Goal: Task Accomplishment & Management: Use online tool/utility

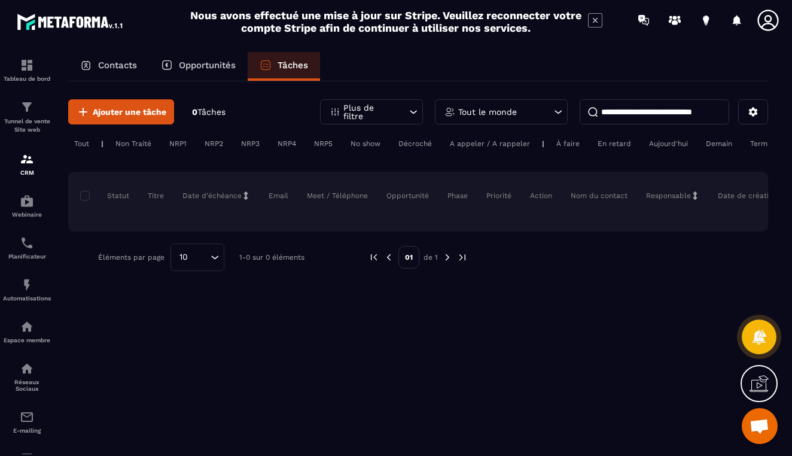
click at [130, 60] on p "Contacts" at bounding box center [117, 65] width 39 height 11
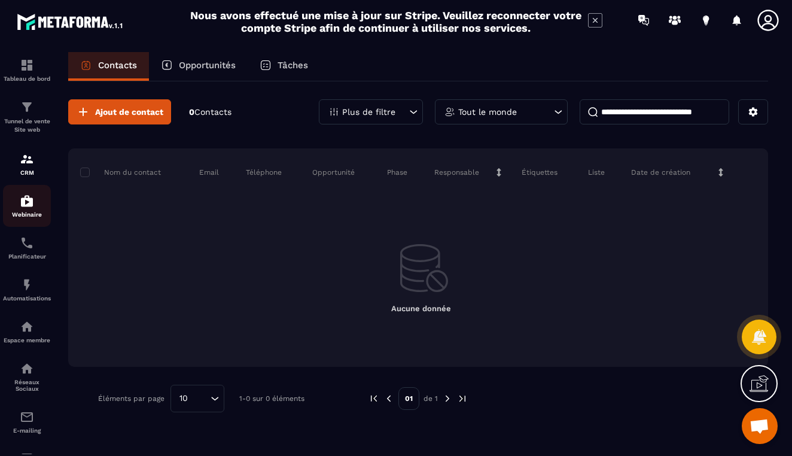
click at [30, 208] on img at bounding box center [27, 201] width 14 height 14
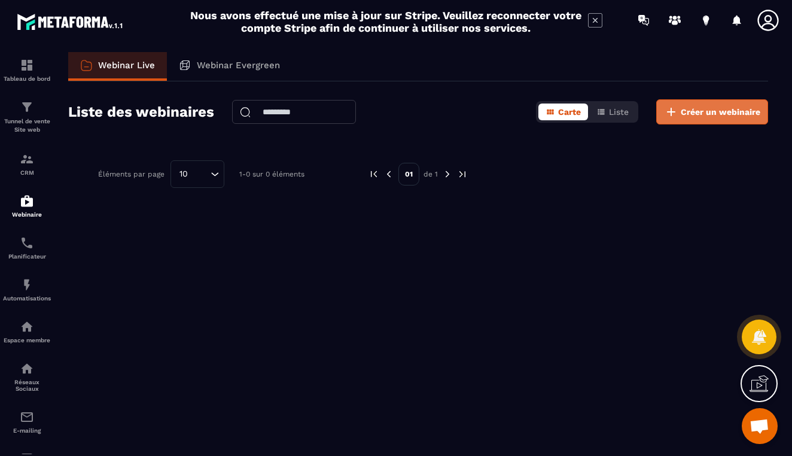
click at [682, 111] on span "Créer un webinaire" at bounding box center [721, 112] width 80 height 12
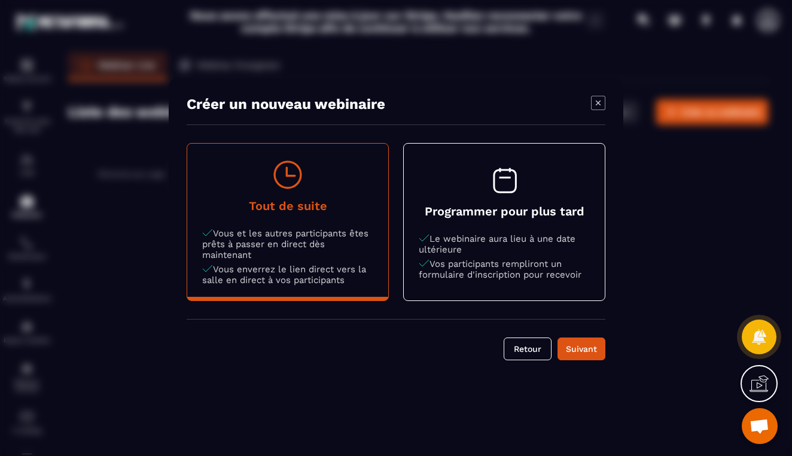
click at [530, 247] on p "Le webinaire aura lieu à une date ultérieure" at bounding box center [504, 244] width 171 height 22
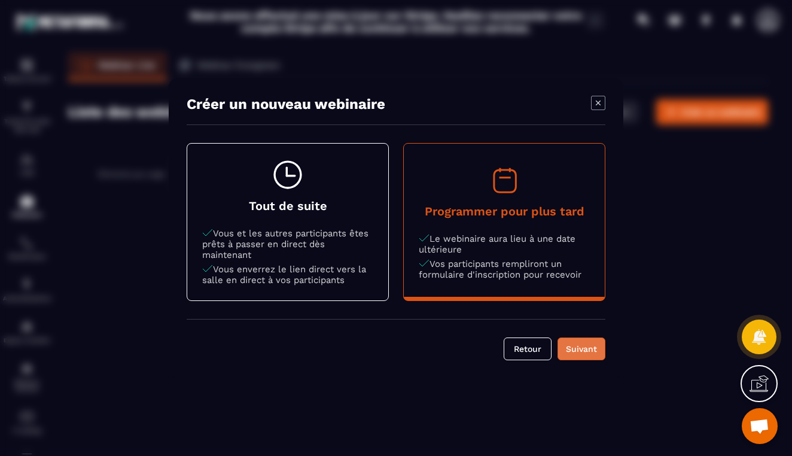
click at [586, 350] on div "Suivant" at bounding box center [582, 349] width 32 height 12
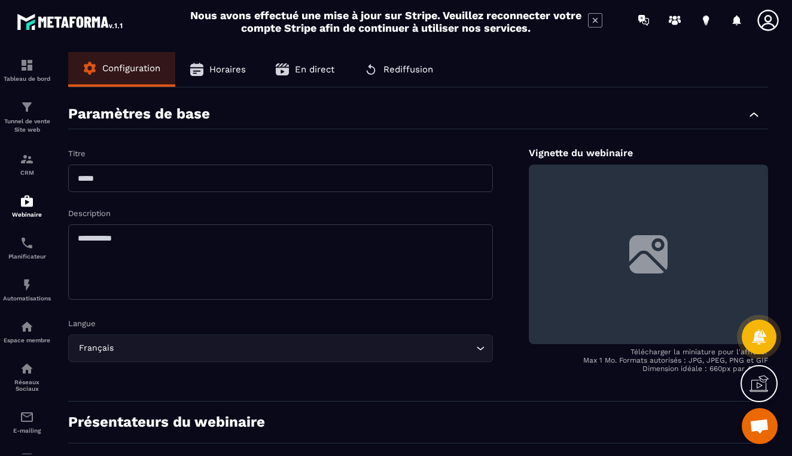
click at [216, 72] on span "Horaires" at bounding box center [227, 69] width 37 height 11
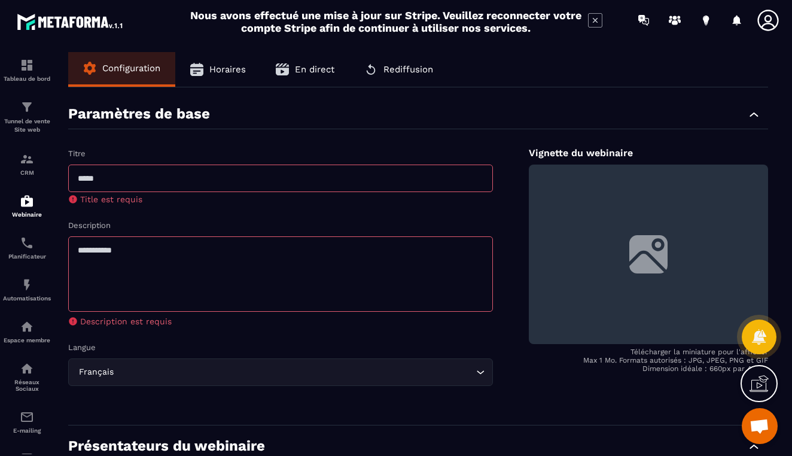
click at [241, 75] on button "Horaires" at bounding box center [218, 69] width 86 height 35
click at [234, 73] on span "Horaires" at bounding box center [227, 69] width 37 height 11
click at [31, 244] on img at bounding box center [27, 243] width 14 height 14
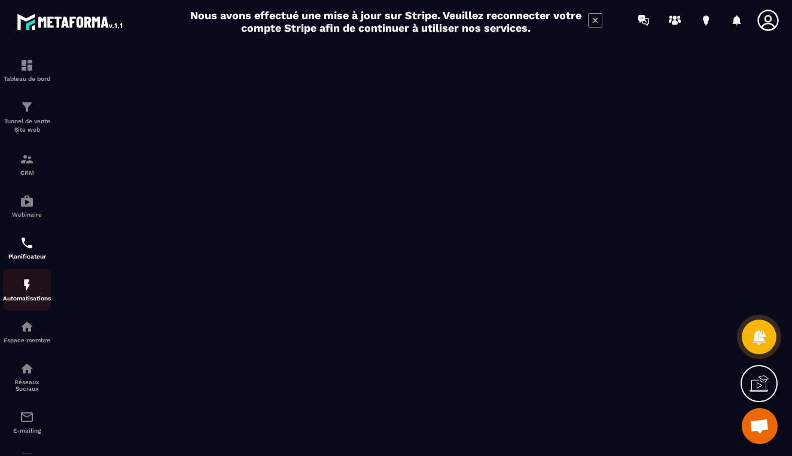
click at [26, 293] on div "Automatisations" at bounding box center [27, 290] width 48 height 24
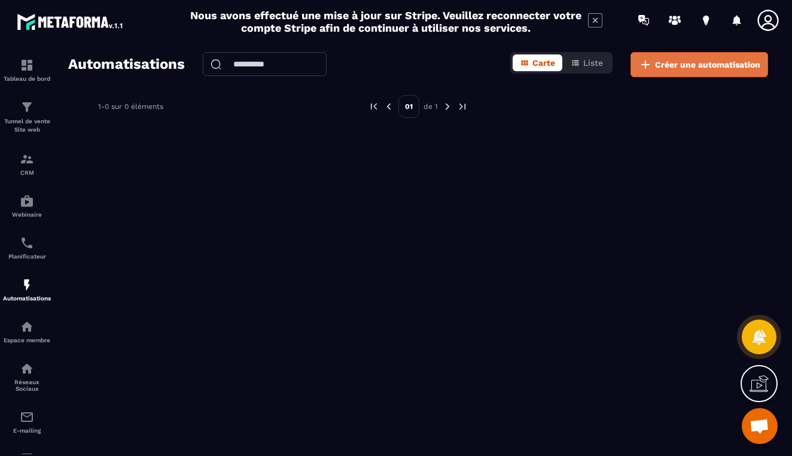
click at [665, 66] on span "Créer une automatisation" at bounding box center [707, 65] width 105 height 12
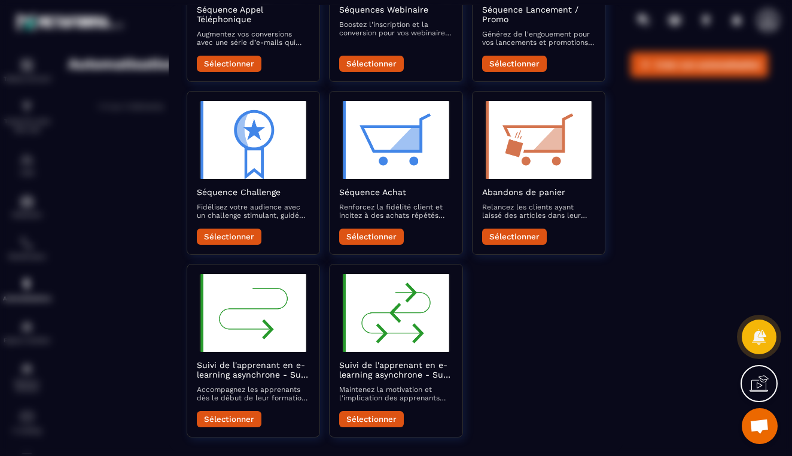
scroll to position [360, 0]
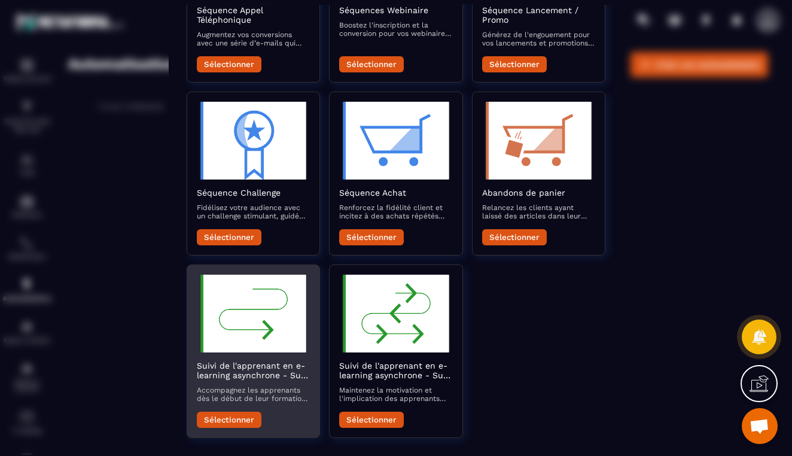
click at [230, 412] on button "Sélectionner" at bounding box center [229, 420] width 65 height 16
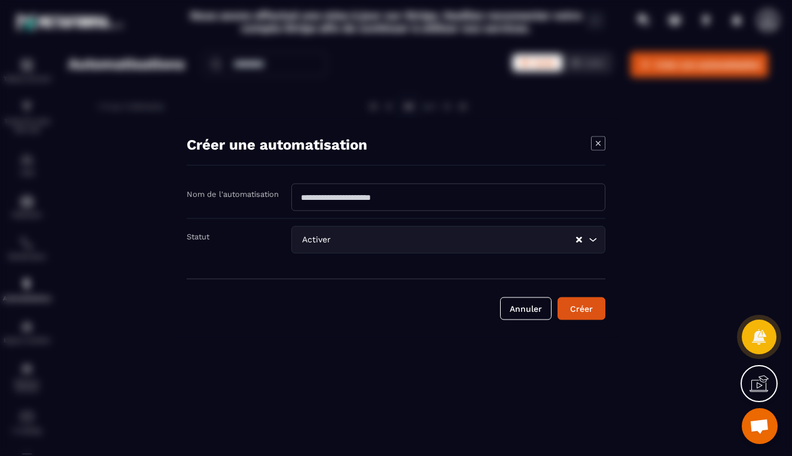
click at [414, 200] on input "Modal window" at bounding box center [448, 198] width 314 height 28
type input "****"
click at [585, 308] on button "Créer" at bounding box center [582, 308] width 48 height 23
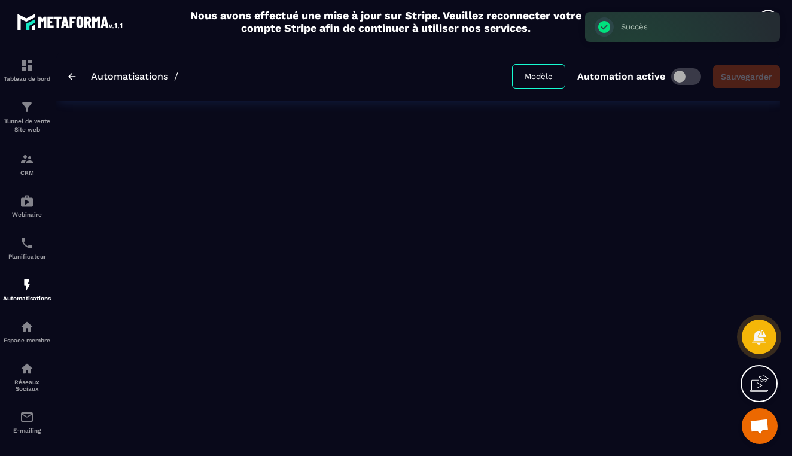
type input "****"
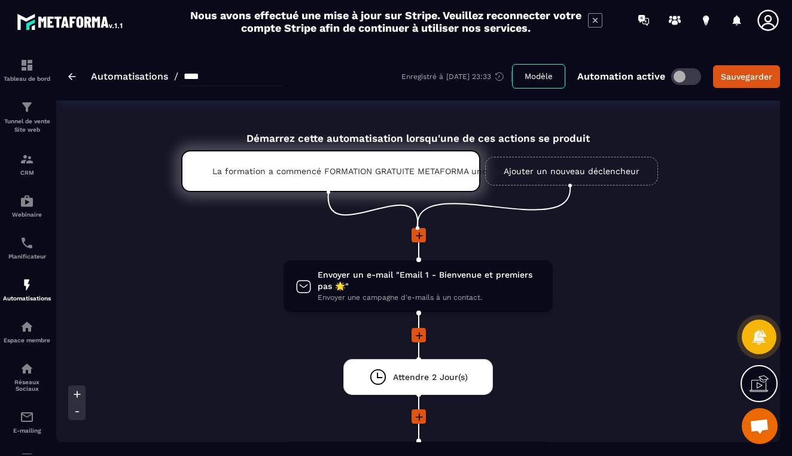
click at [548, 169] on link "Ajouter un nouveau déclencheur" at bounding box center [571, 171] width 173 height 29
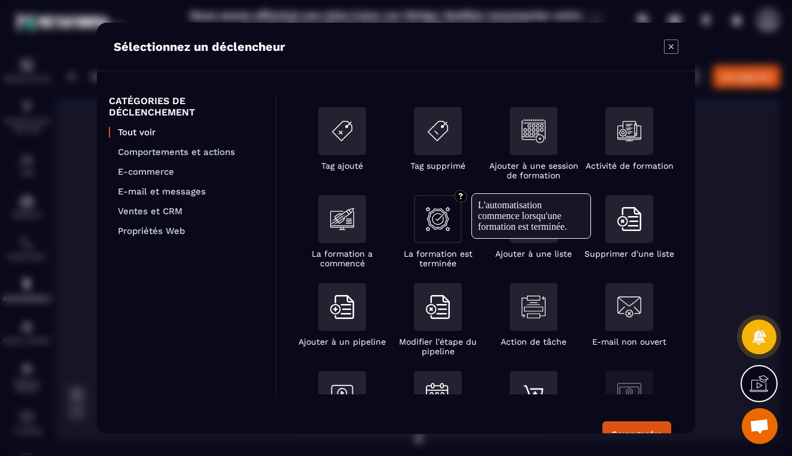
click at [446, 231] on div "Modal window" at bounding box center [438, 219] width 48 height 48
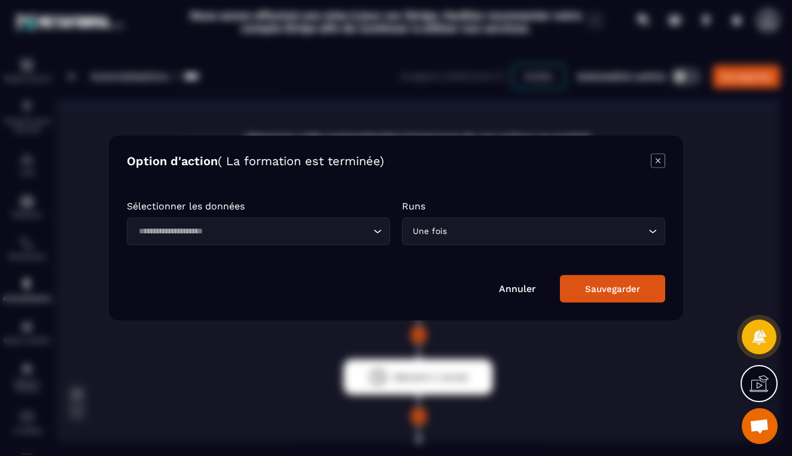
click at [377, 237] on icon "Search for option" at bounding box center [378, 232] width 12 height 12
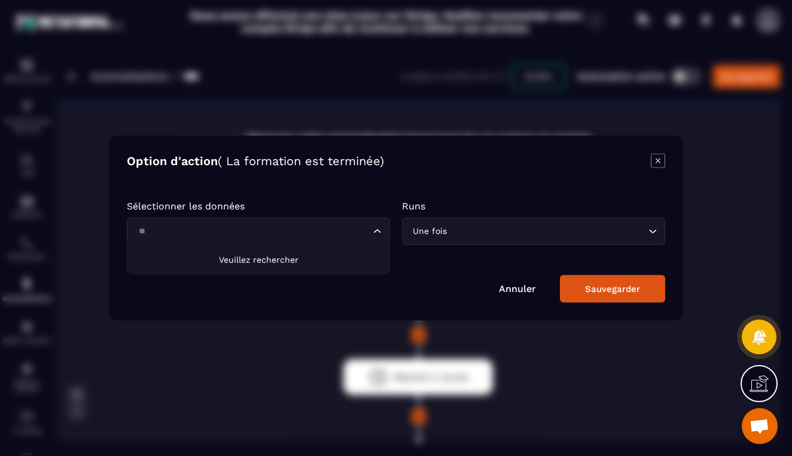
type input "*"
click at [271, 259] on span "Veuillez rechercher" at bounding box center [259, 260] width 80 height 10
type input "****"
click at [597, 286] on div "Sauvegarder" at bounding box center [612, 289] width 55 height 11
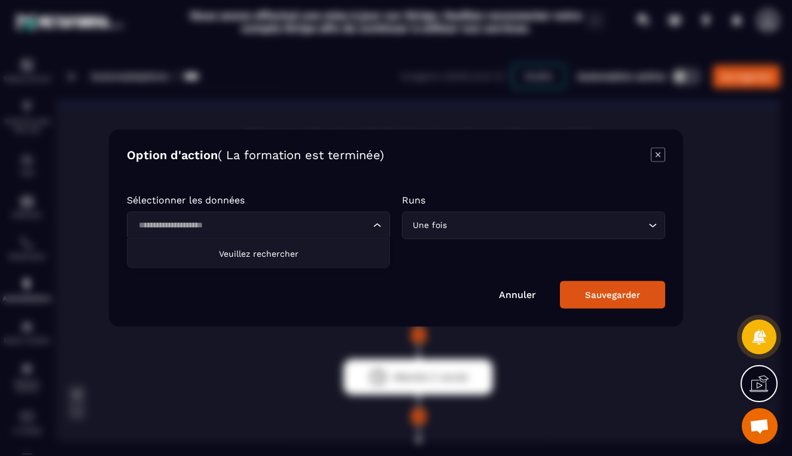
click at [386, 226] on div "Loading..." at bounding box center [258, 226] width 263 height 28
type input "******"
click at [665, 152] on icon "Modal window" at bounding box center [658, 155] width 14 height 14
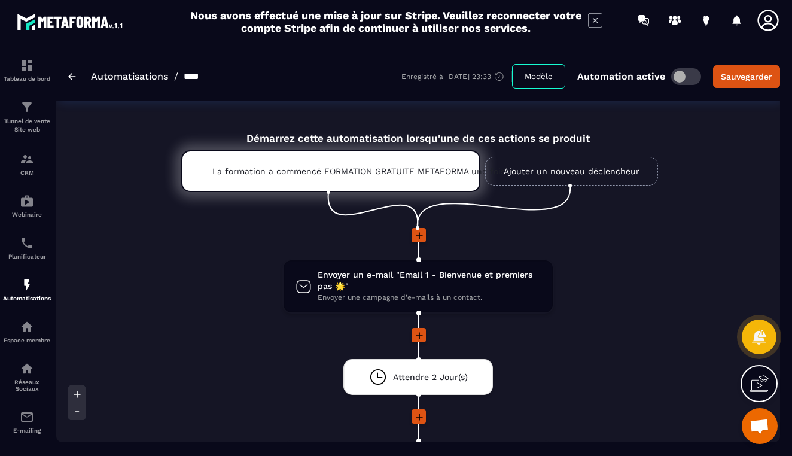
click at [417, 232] on icon at bounding box center [420, 236] width 12 height 12
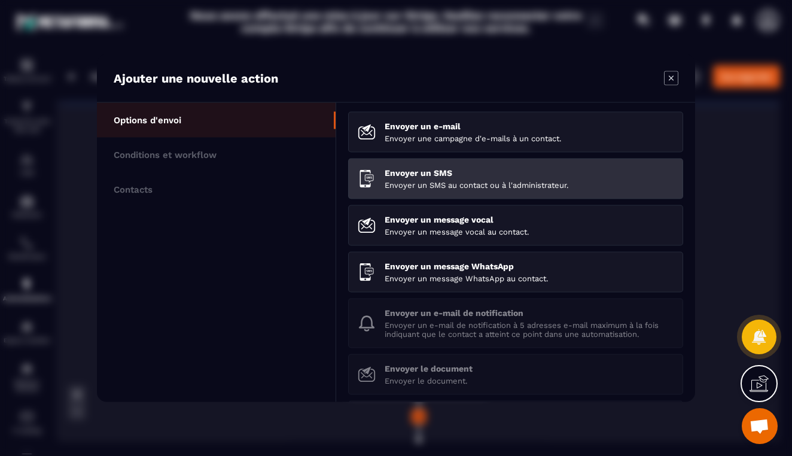
click at [468, 180] on div "Envoyer un SMS Envoyer un SMS au contact ou à l'administrateur." at bounding box center [529, 179] width 289 height 22
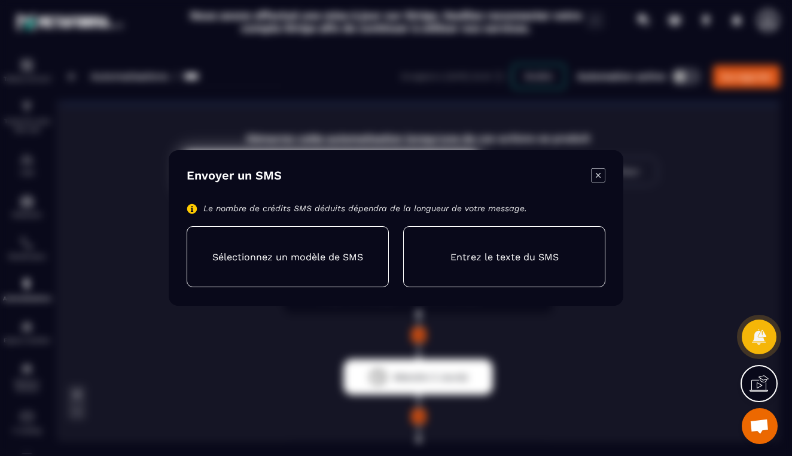
click at [327, 258] on p "Sélectionnez un modèle de SMS" at bounding box center [287, 256] width 151 height 11
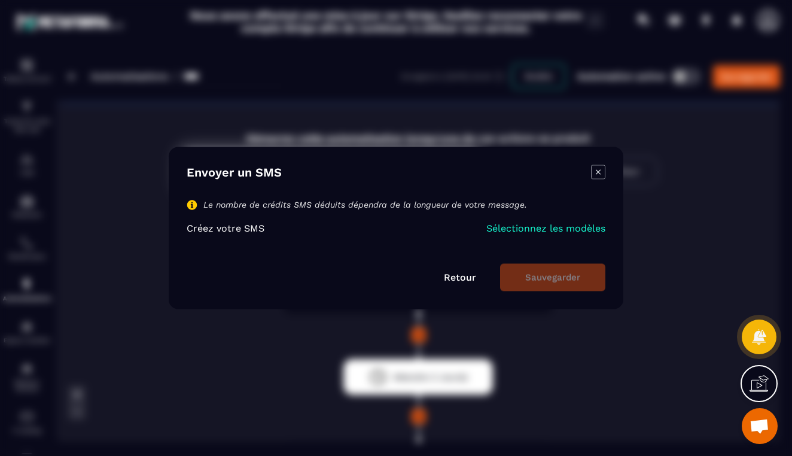
click at [564, 229] on p "Sélectionnez les modèles" at bounding box center [546, 228] width 119 height 11
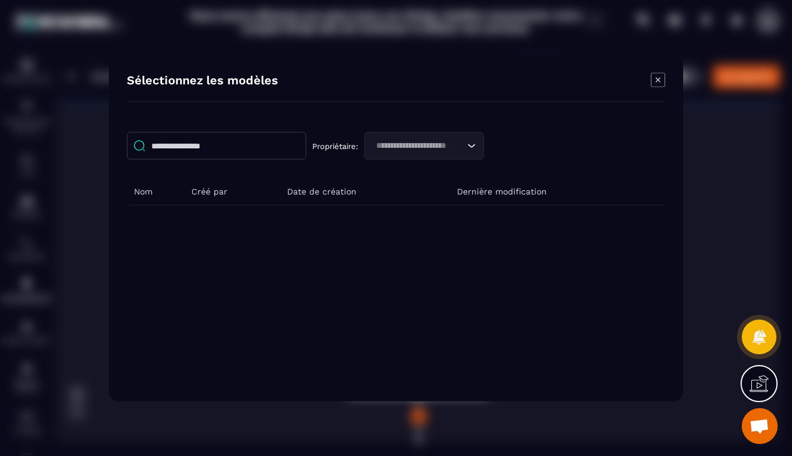
click at [255, 147] on input "Modal window" at bounding box center [217, 146] width 180 height 28
type input "*"
type input "******"
click at [661, 81] on icon "Modal window" at bounding box center [658, 80] width 14 height 14
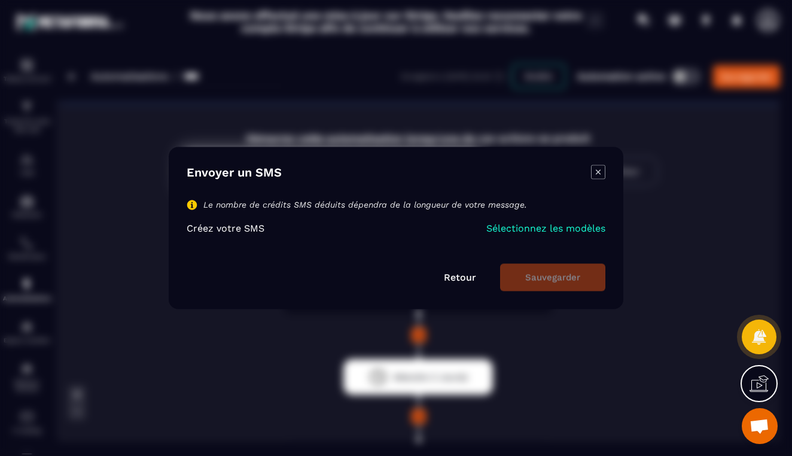
click at [600, 177] on icon "Modal window" at bounding box center [598, 172] width 14 height 14
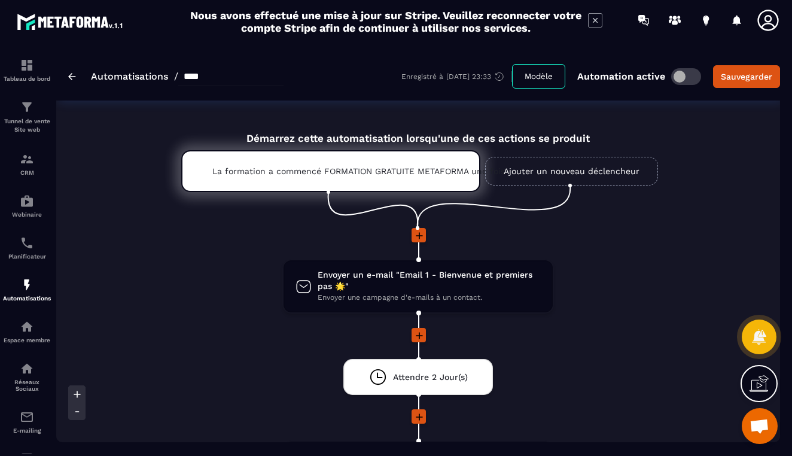
click at [421, 233] on icon at bounding box center [420, 236] width 12 height 12
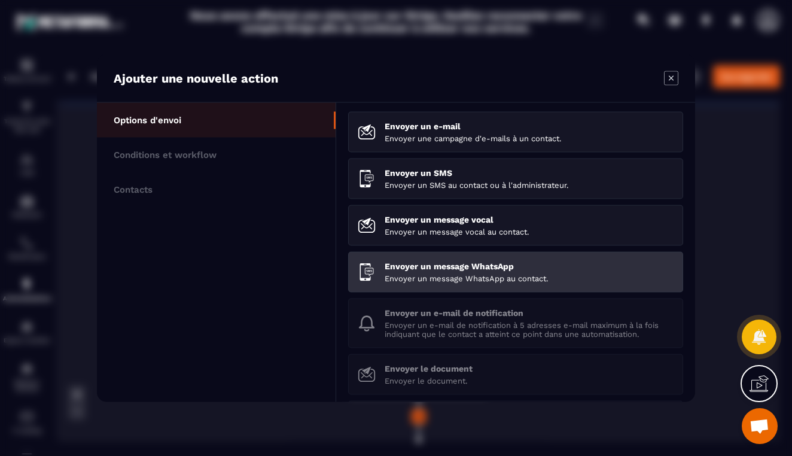
click at [428, 263] on p "Envoyer un message WhatsApp" at bounding box center [529, 267] width 289 height 10
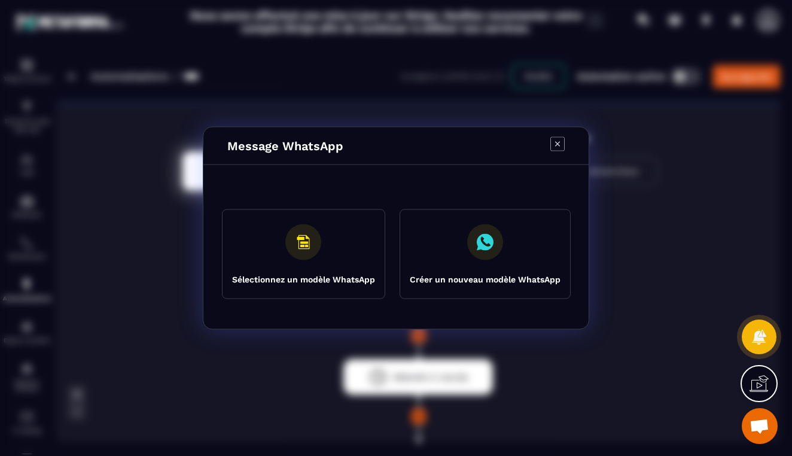
click at [501, 254] on icon "Modal window" at bounding box center [485, 242] width 36 height 36
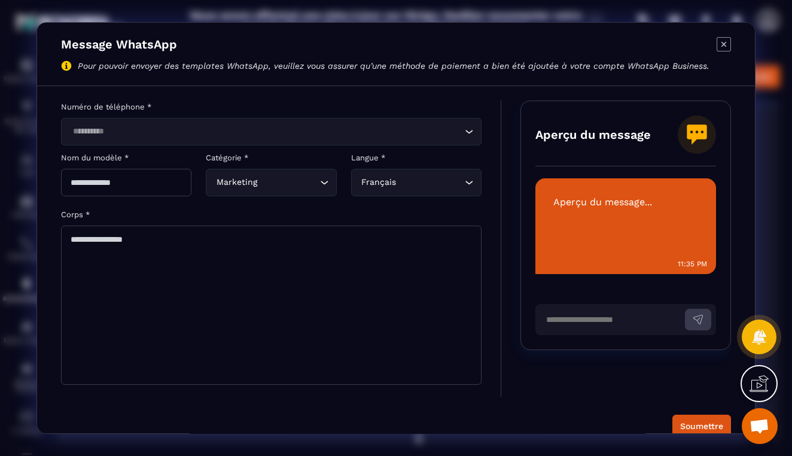
click at [138, 241] on textarea "Modal window" at bounding box center [271, 305] width 421 height 159
type textarea "****"
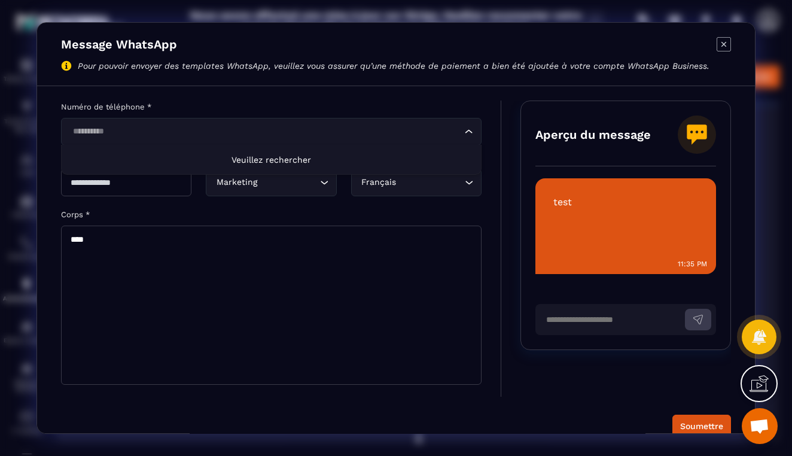
click at [467, 138] on div "Loading..." at bounding box center [271, 132] width 421 height 28
type input "****"
drag, startPoint x: 618, startPoint y: 219, endPoint x: 92, endPoint y: 239, distance: 526.4
click at [92, 239] on textarea "****" at bounding box center [271, 305] width 421 height 159
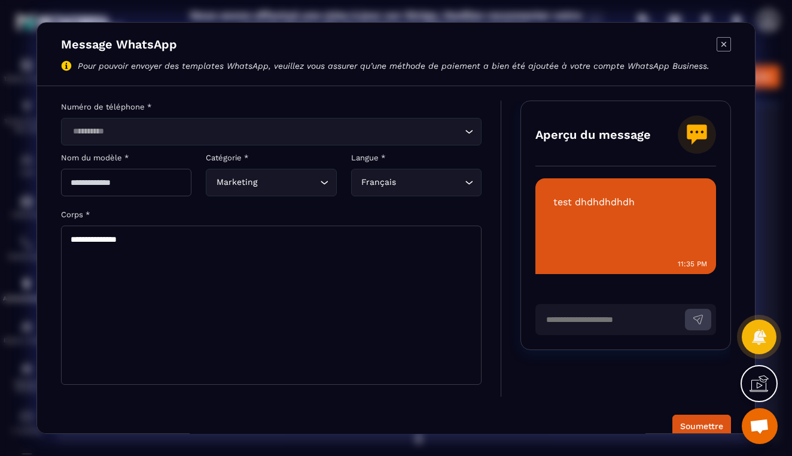
type textarea "**********"
click at [729, 47] on icon "Modal window" at bounding box center [724, 44] width 14 height 14
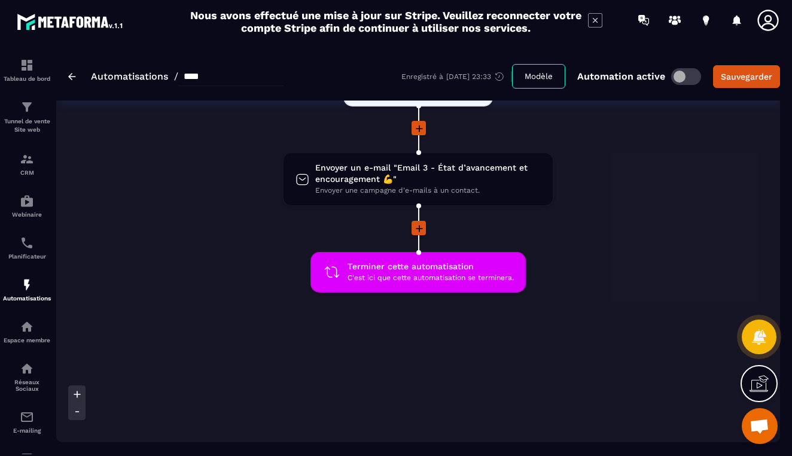
scroll to position [475, 0]
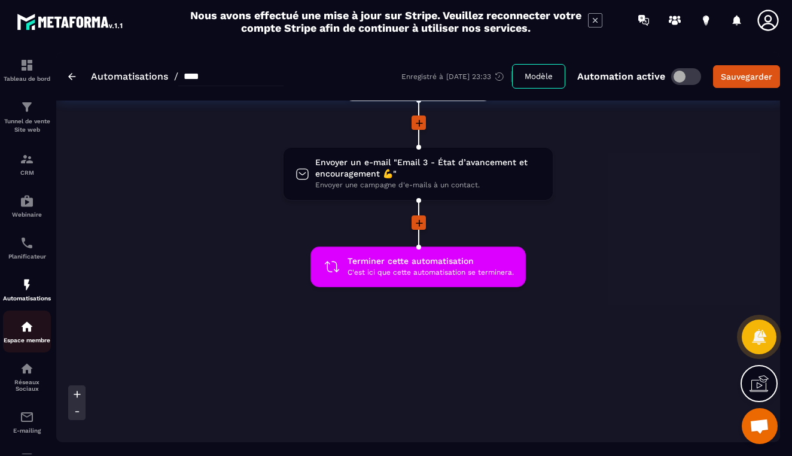
click at [33, 332] on img at bounding box center [27, 327] width 14 height 14
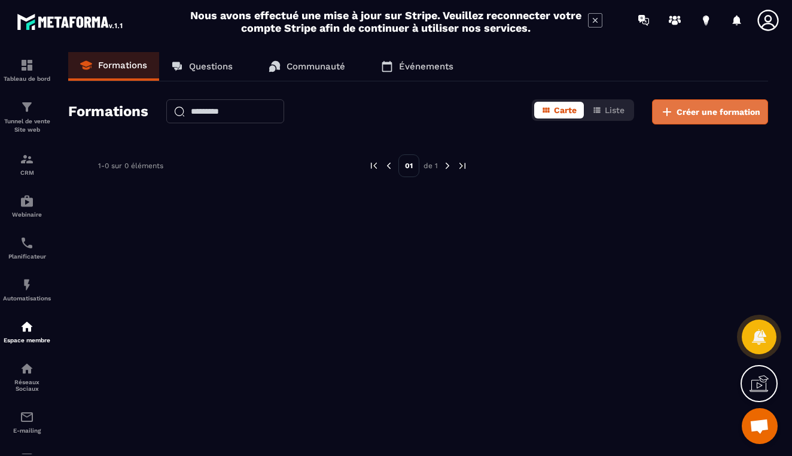
click at [681, 110] on span "Créer une formation" at bounding box center [719, 112] width 84 height 12
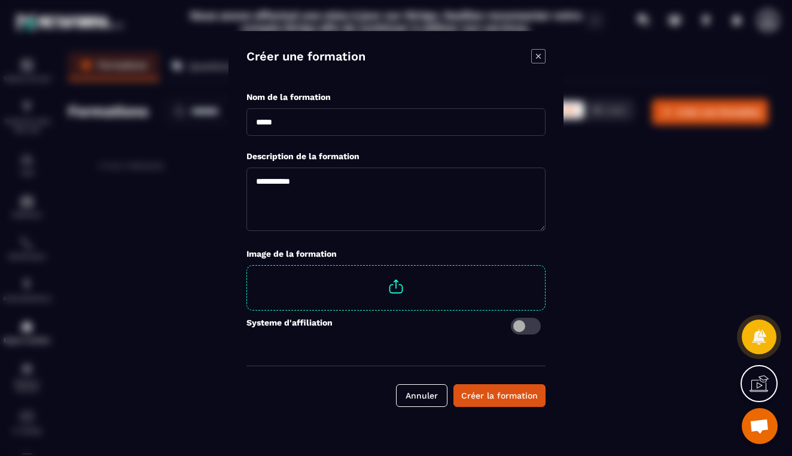
click at [537, 57] on icon "Modal window" at bounding box center [538, 56] width 5 height 5
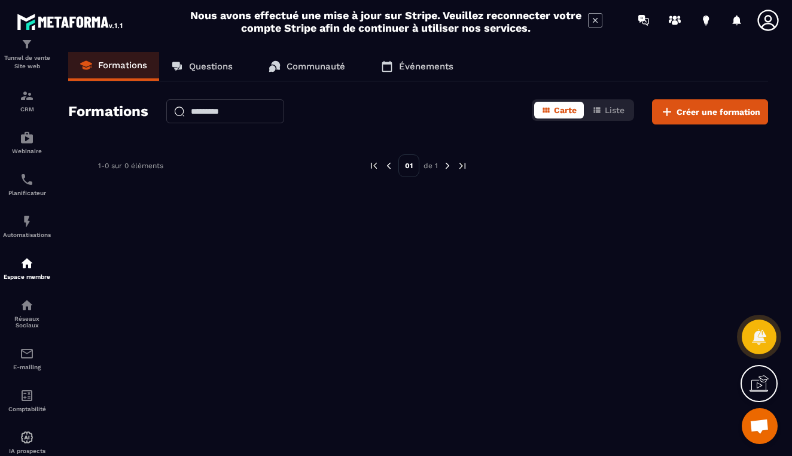
scroll to position [86, 0]
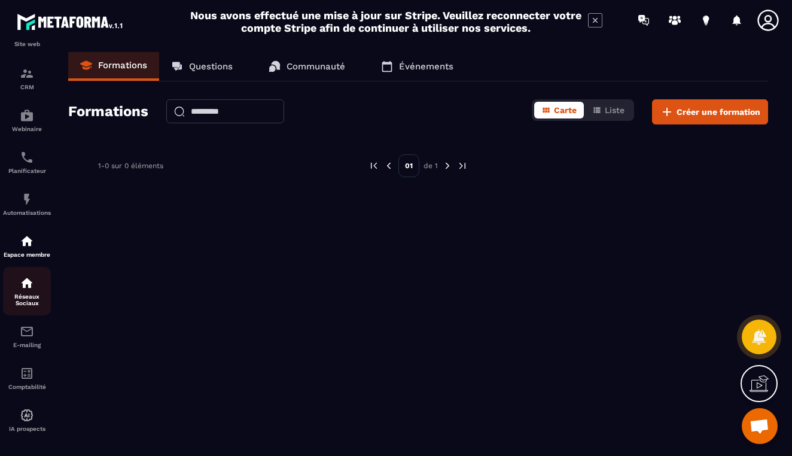
click at [27, 299] on p "Réseaux Sociaux" at bounding box center [27, 299] width 48 height 13
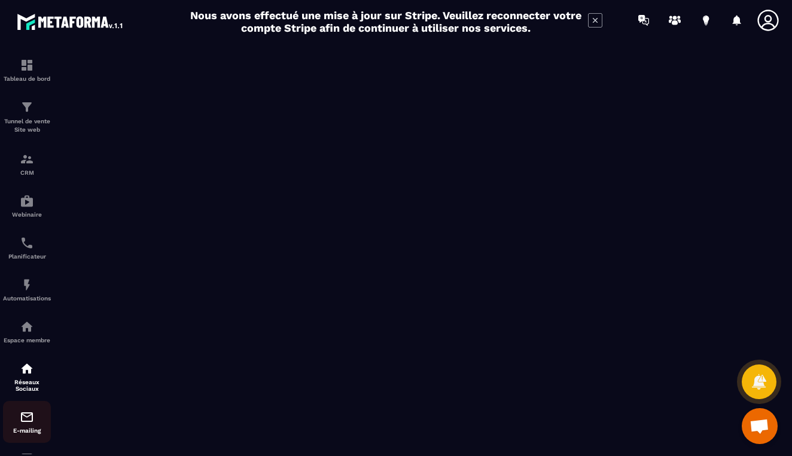
click at [20, 421] on img at bounding box center [27, 417] width 14 height 14
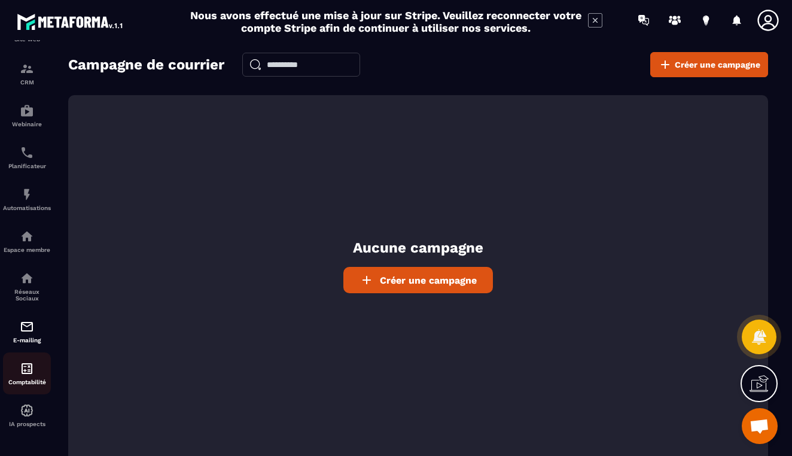
click at [31, 378] on div "Comptabilité" at bounding box center [27, 373] width 48 height 24
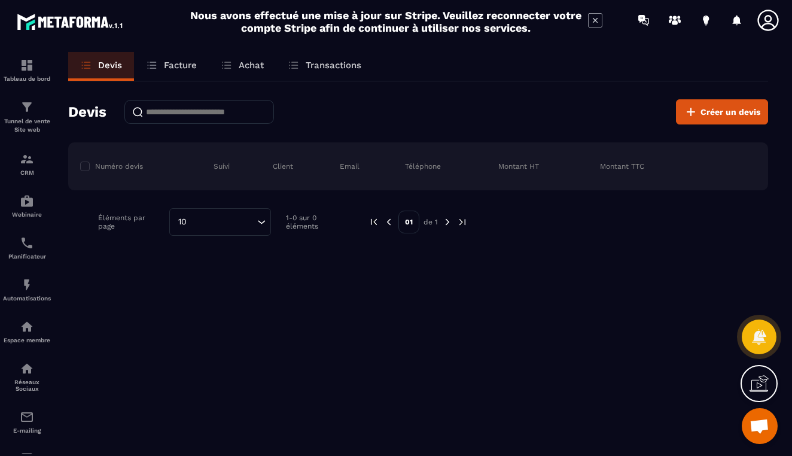
click at [171, 63] on p "Facture" at bounding box center [180, 65] width 33 height 11
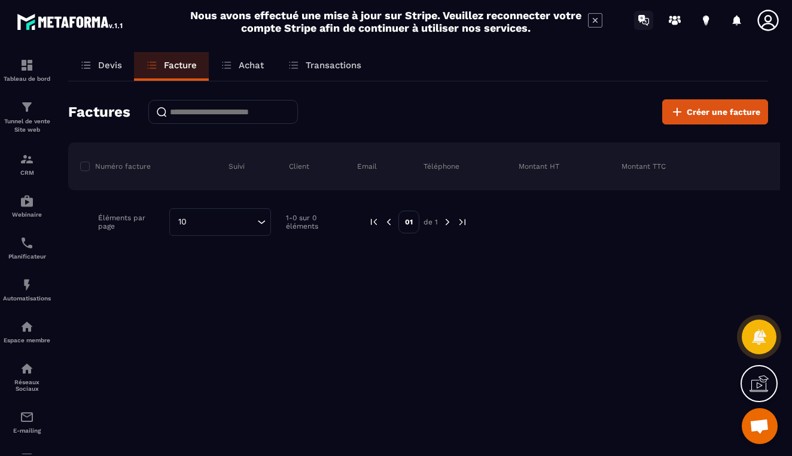
click at [642, 22] on icon at bounding box center [643, 20] width 19 height 19
click at [30, 123] on p "Tunnel de vente Site web" at bounding box center [27, 125] width 48 height 17
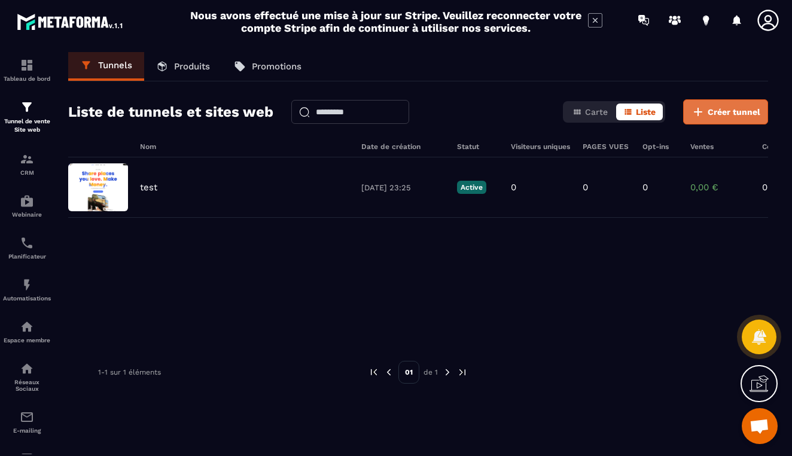
click at [710, 110] on span "Créer tunnel" at bounding box center [734, 112] width 53 height 12
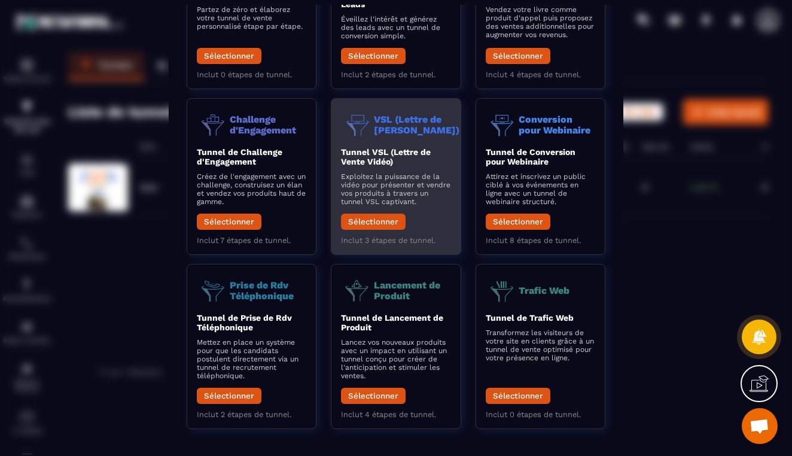
scroll to position [129, 0]
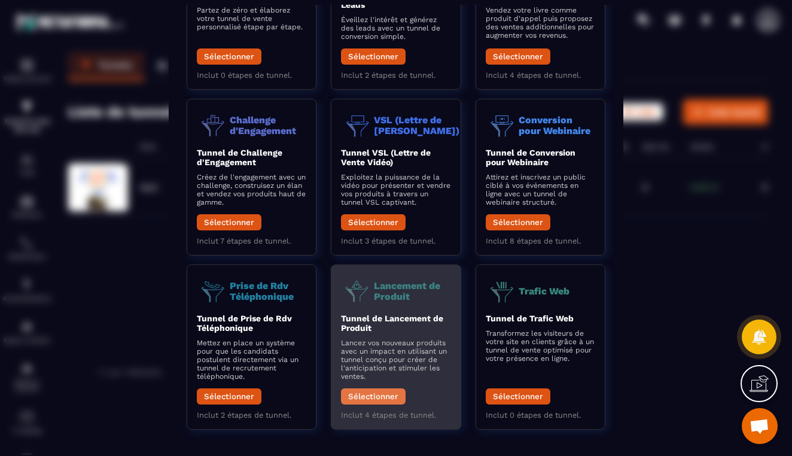
click at [373, 393] on button "Sélectionner" at bounding box center [373, 396] width 65 height 16
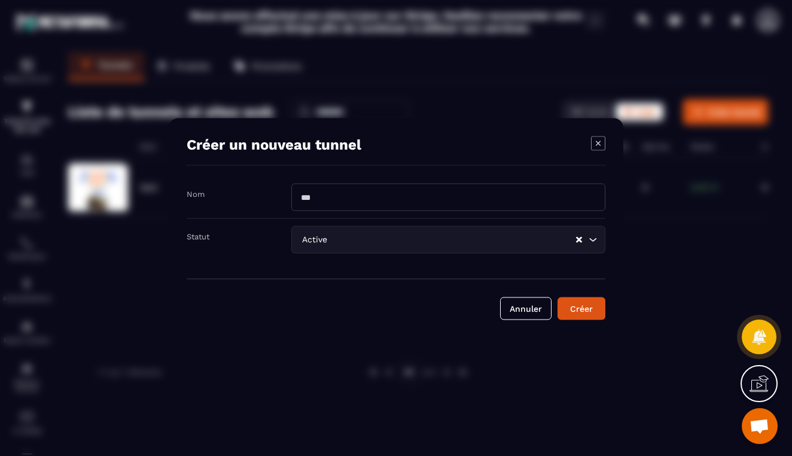
click at [379, 197] on input "Modal window" at bounding box center [448, 198] width 314 height 28
type input "******"
click at [577, 311] on div "Créer" at bounding box center [582, 309] width 32 height 12
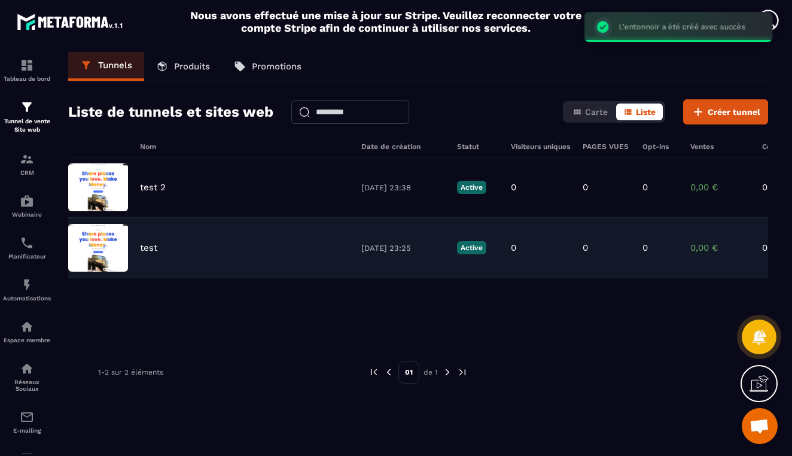
scroll to position [0, 0]
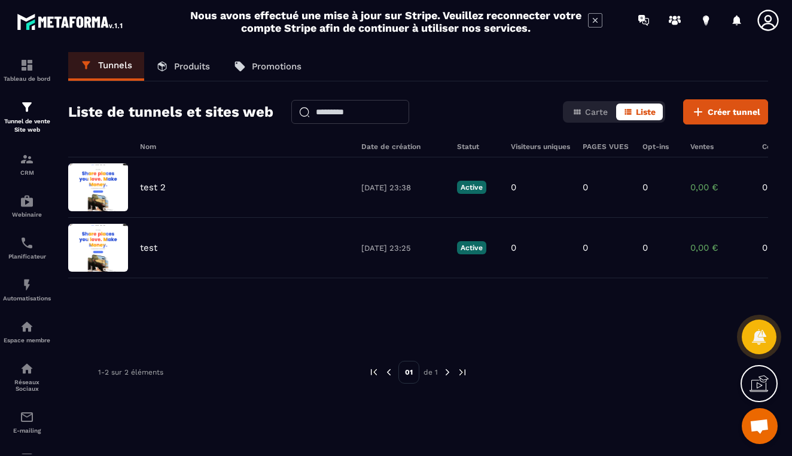
click at [206, 66] on p "Produits" at bounding box center [192, 66] width 36 height 11
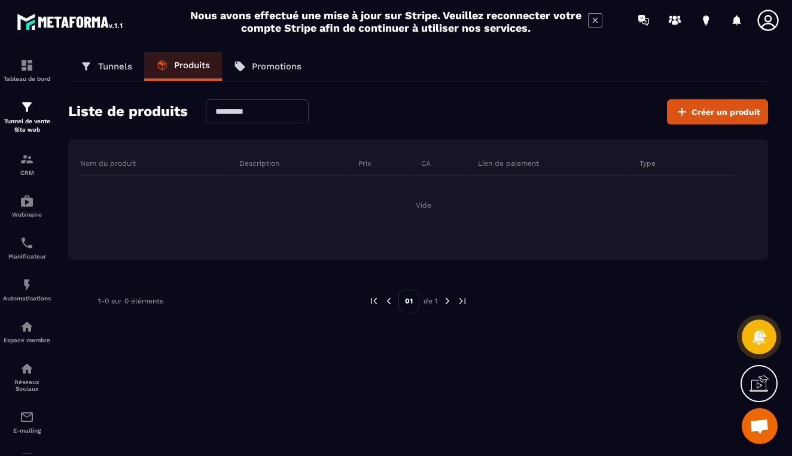
click at [273, 71] on p "Promotions" at bounding box center [277, 66] width 50 height 11
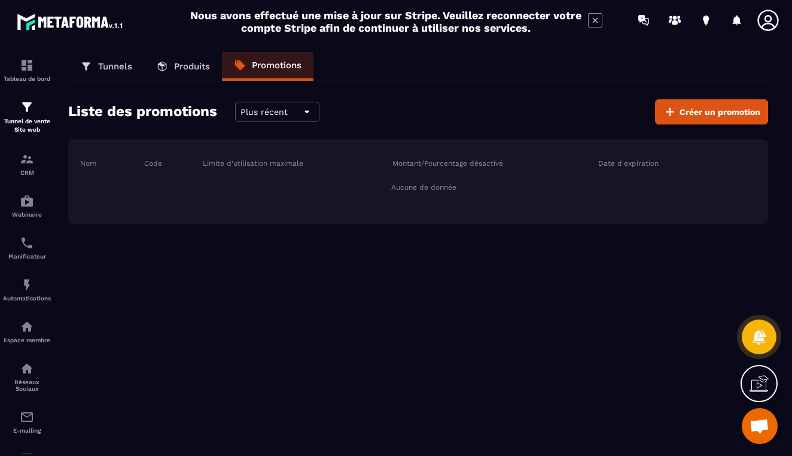
click at [183, 63] on p "Produits" at bounding box center [192, 66] width 36 height 11
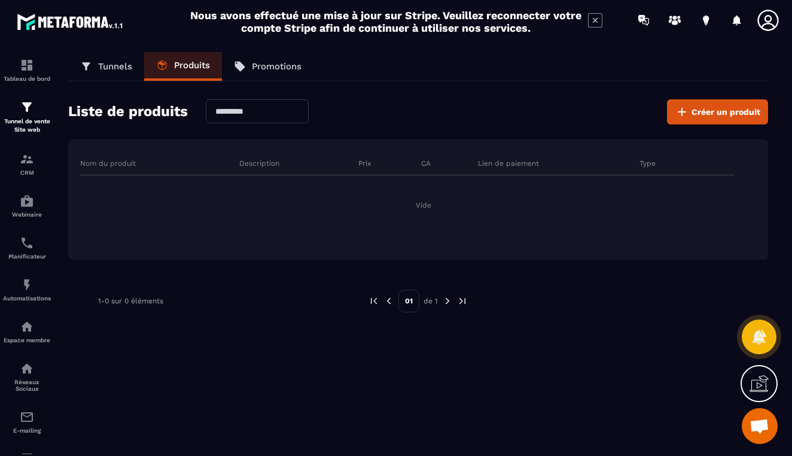
click at [123, 68] on p "Tunnels" at bounding box center [115, 66] width 34 height 11
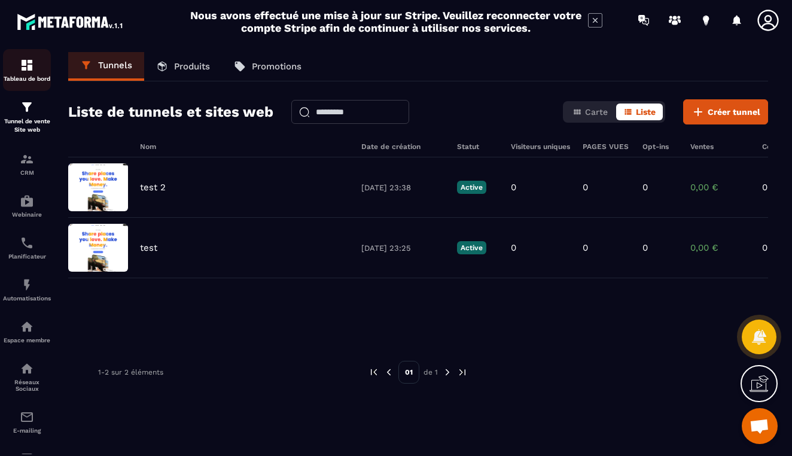
click at [32, 69] on img at bounding box center [27, 65] width 14 height 14
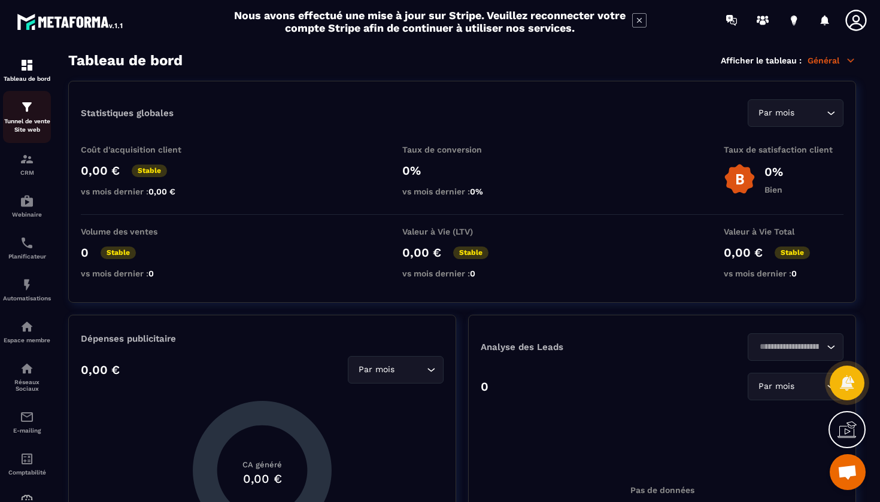
click at [34, 121] on p "Tunnel de vente Site web" at bounding box center [27, 125] width 48 height 17
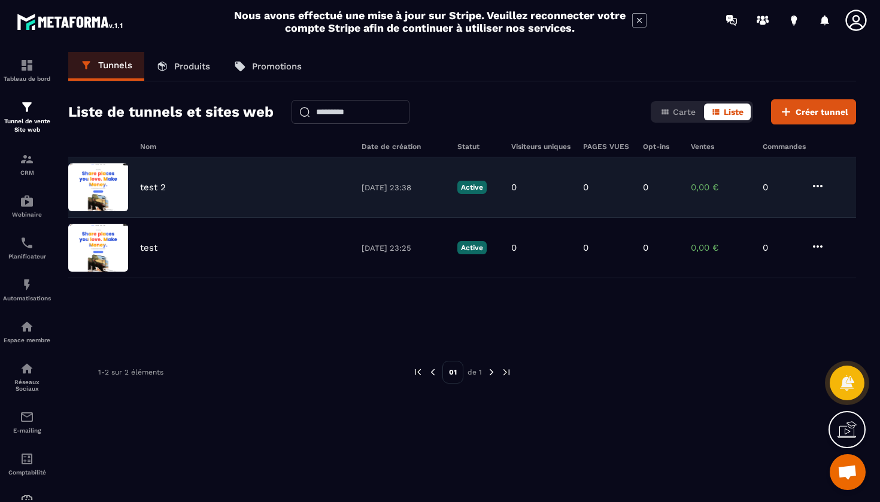
click at [473, 188] on p "Active" at bounding box center [471, 187] width 29 height 13
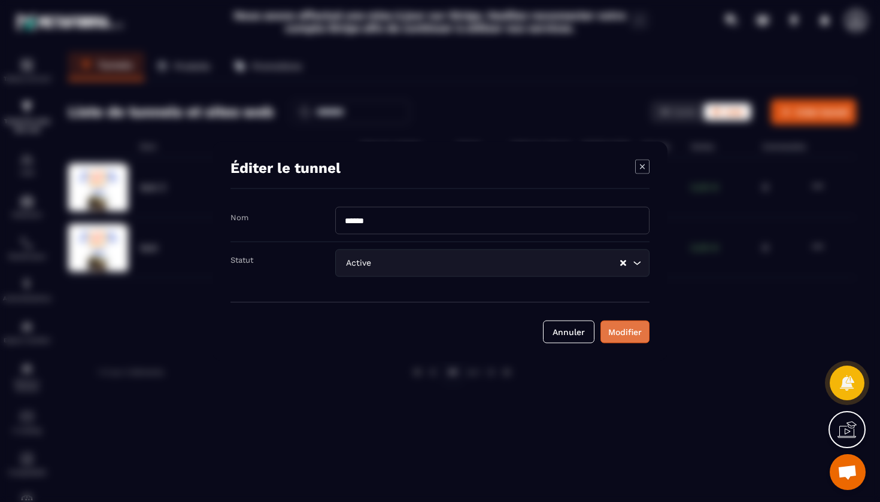
click at [617, 327] on div "Modifier" at bounding box center [625, 332] width 34 height 12
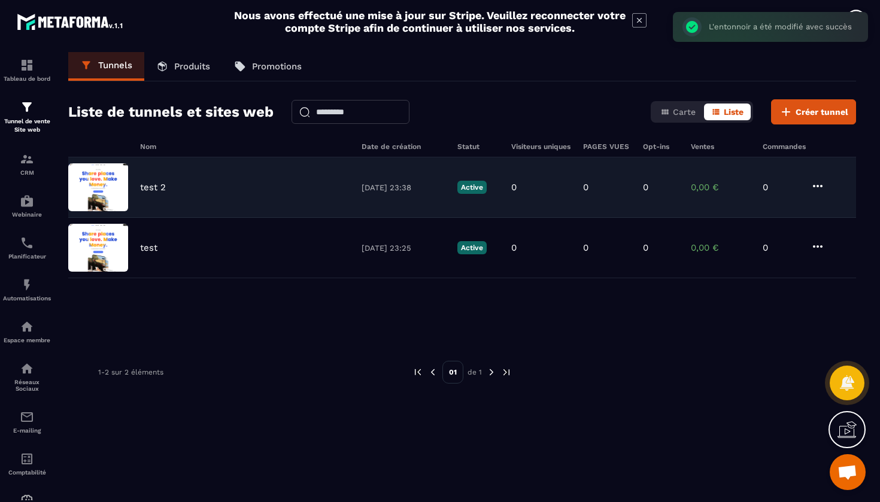
click at [108, 189] on img at bounding box center [98, 187] width 60 height 48
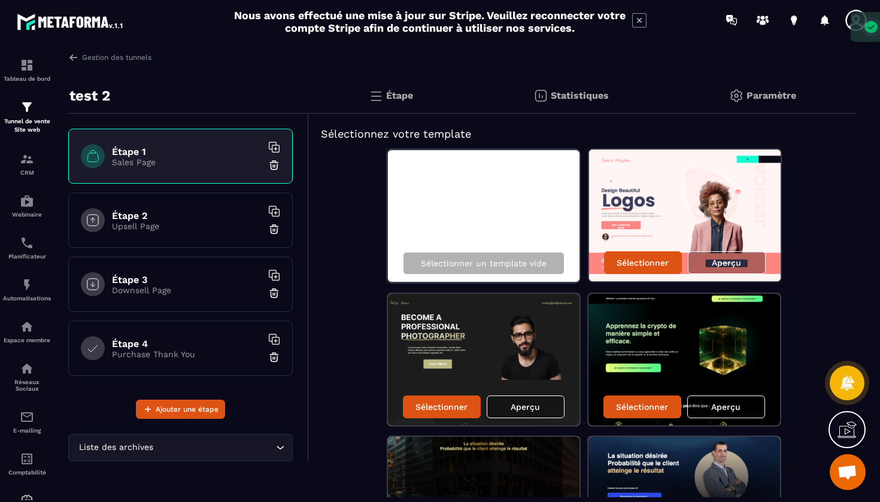
click at [162, 215] on h6 "Étape 2" at bounding box center [187, 215] width 150 height 11
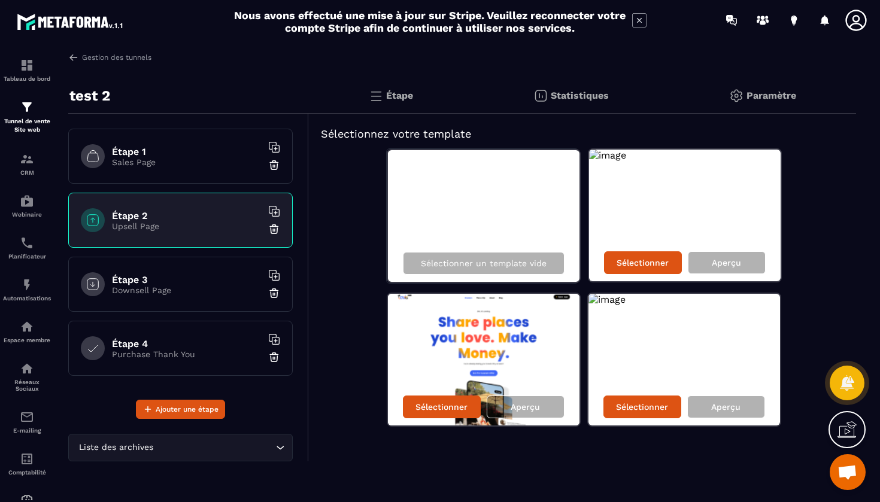
click at [171, 162] on div "Tableau de bord Tunnel de vente Site web CRM Webinaire Planificateur Automatisa…" at bounding box center [102, 270] width 204 height 460
click at [189, 154] on div "Tableau de bord Tunnel de vente Site web CRM Webinaire Planificateur Automatisa…" at bounding box center [102, 270] width 204 height 460
click at [185, 297] on div "Tableau de bord Tunnel de vente Site web CRM Webinaire Planificateur Automatisa…" at bounding box center [102, 270] width 204 height 460
click at [274, 276] on icon at bounding box center [274, 275] width 12 height 12
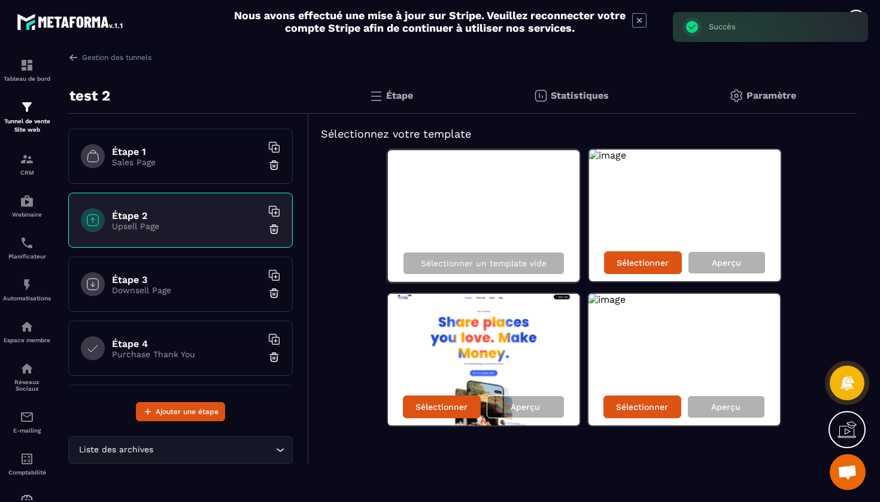
click at [273, 148] on icon at bounding box center [274, 147] width 12 height 12
click at [83, 223] on div at bounding box center [93, 220] width 24 height 24
click at [93, 159] on icon at bounding box center [93, 156] width 14 height 14
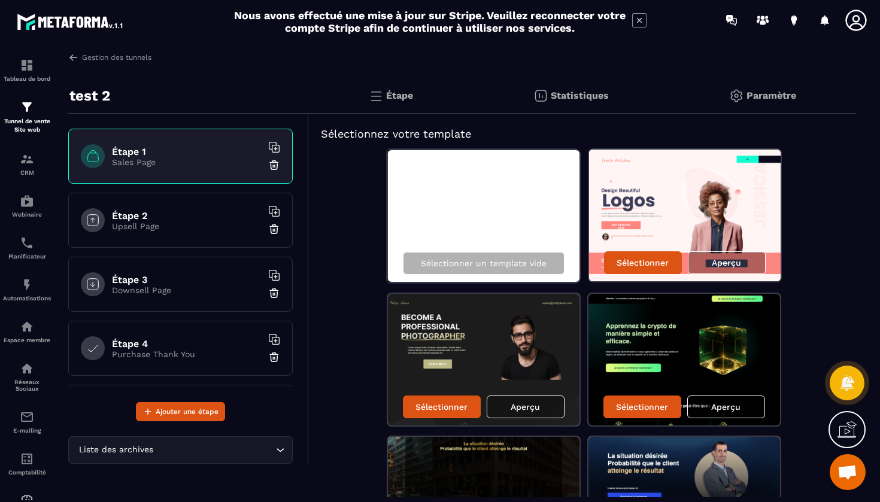
click at [180, 285] on p "Downsell Page" at bounding box center [187, 290] width 150 height 10
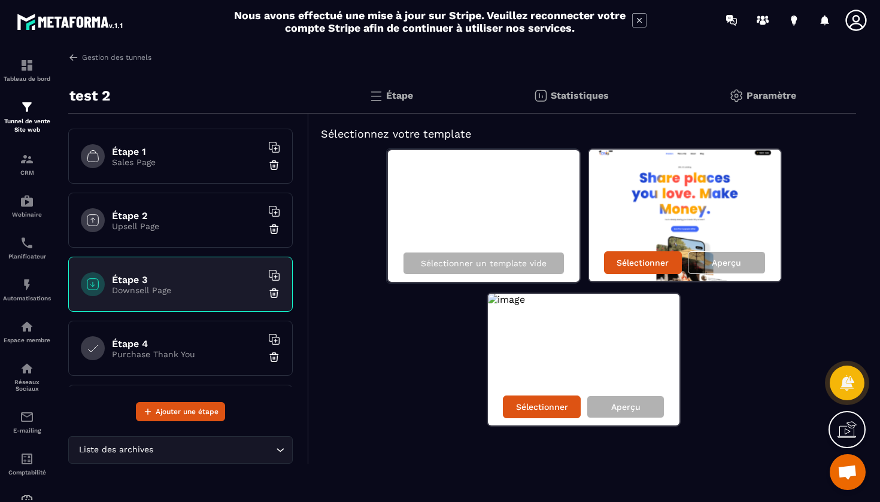
click at [169, 358] on p "Purchase Thank You" at bounding box center [187, 354] width 150 height 10
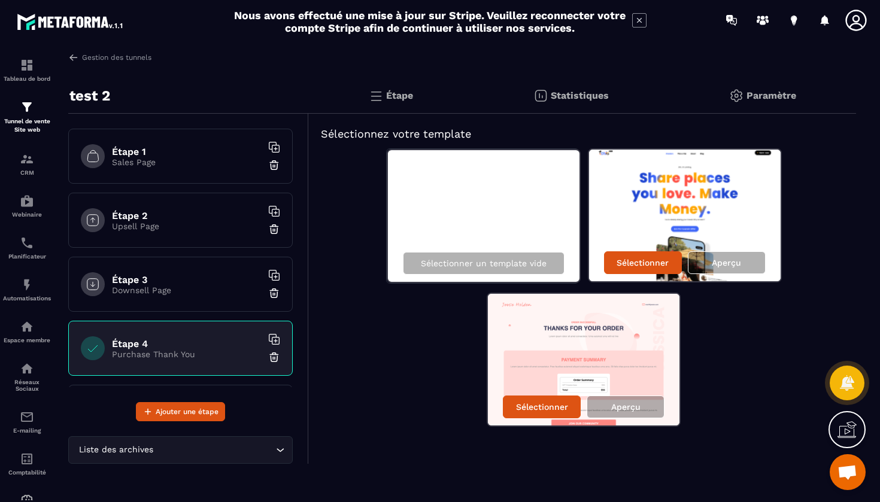
click at [203, 154] on h6 "Étape 1" at bounding box center [187, 151] width 150 height 11
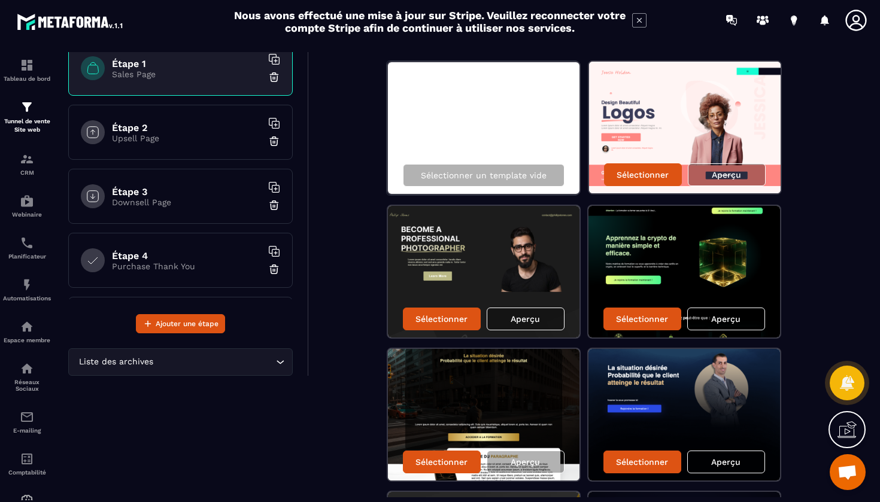
scroll to position [96, 0]
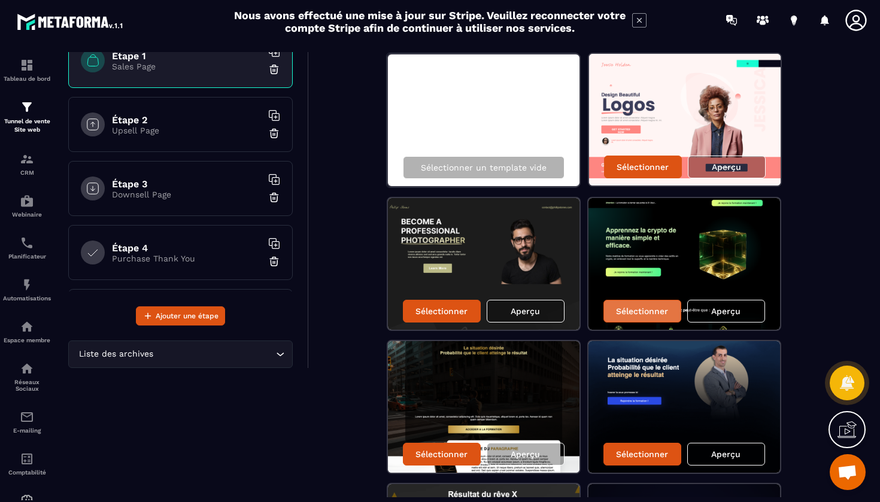
click at [647, 312] on p "Sélectionner" at bounding box center [642, 311] width 52 height 10
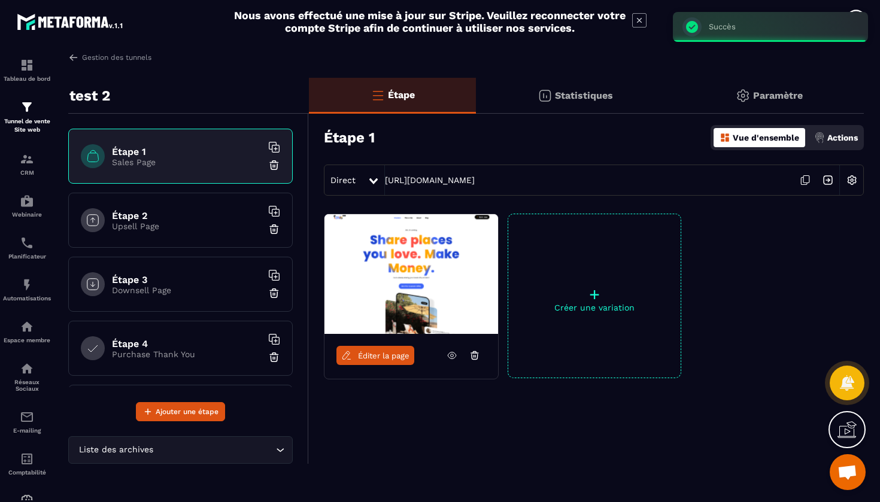
click at [594, 293] on p "+" at bounding box center [594, 294] width 172 height 17
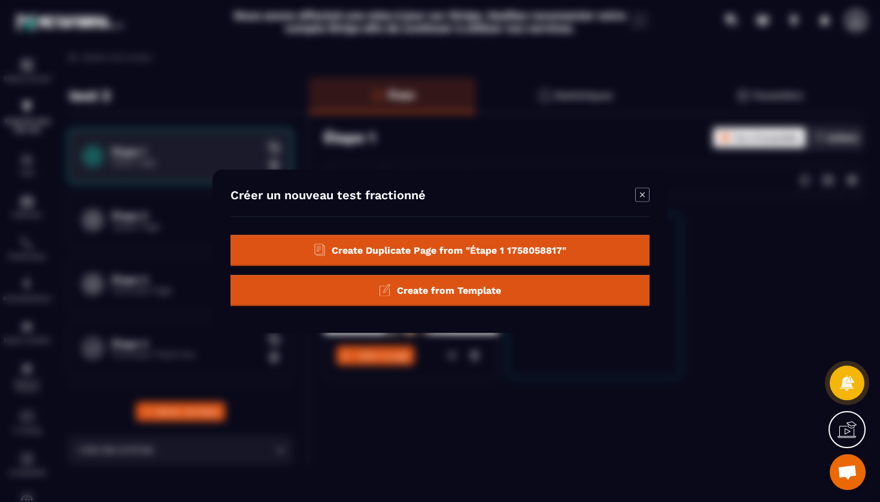
click at [466, 297] on div "Create from Template" at bounding box center [439, 290] width 419 height 31
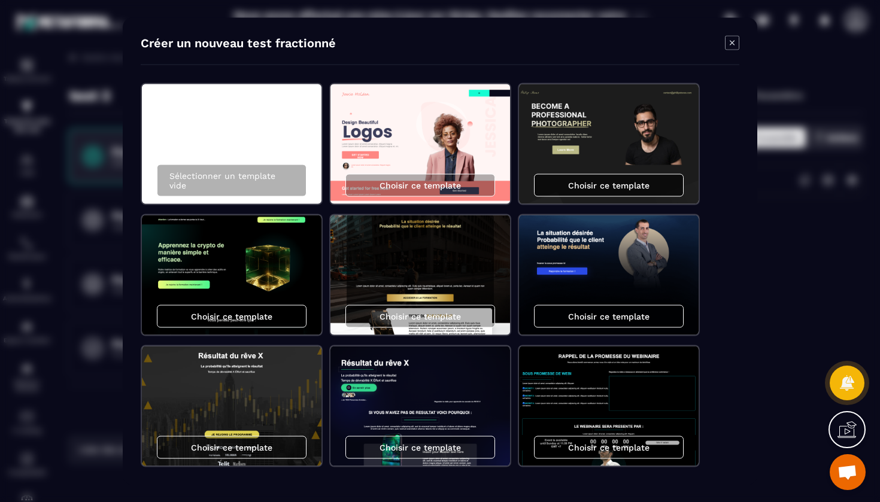
click at [592, 187] on p "Choisir ce template" at bounding box center [608, 185] width 81 height 10
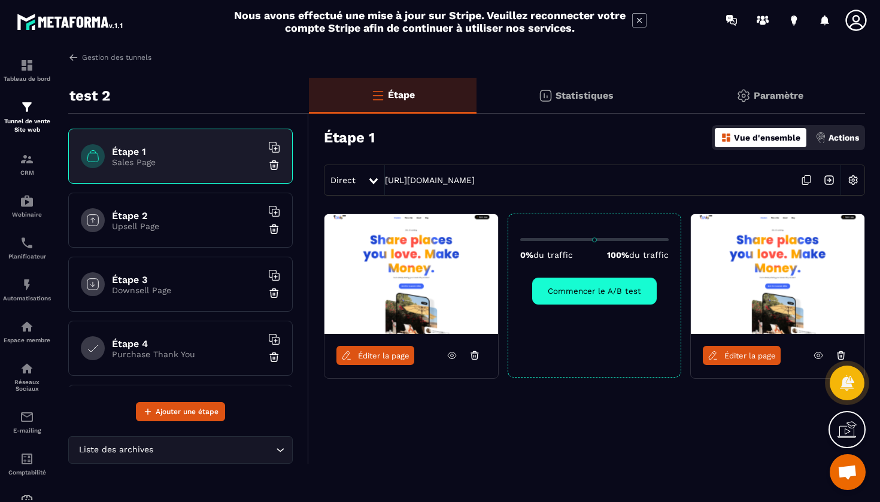
click at [382, 355] on span "Éditer la page" at bounding box center [383, 355] width 51 height 9
click at [454, 357] on icon at bounding box center [451, 355] width 11 height 11
click at [384, 357] on span "Éditer la page" at bounding box center [383, 355] width 51 height 9
